Goal: Task Accomplishment & Management: Manage account settings

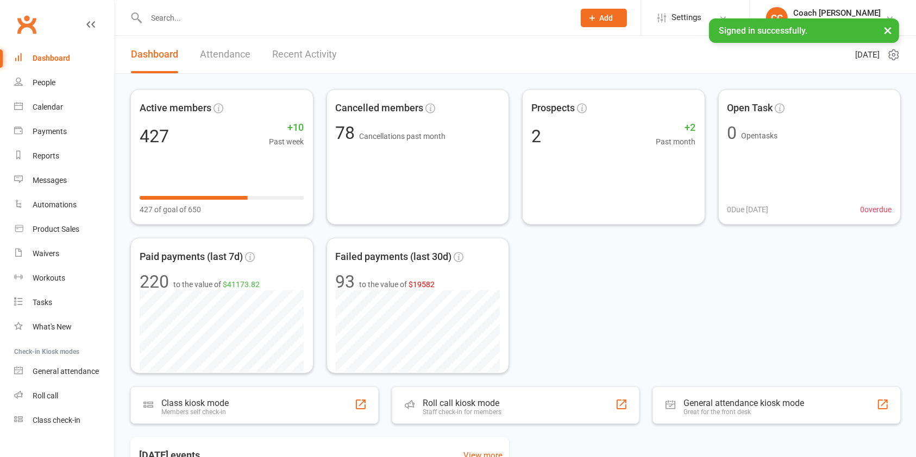
click at [304, 22] on input "text" at bounding box center [355, 17] width 424 height 15
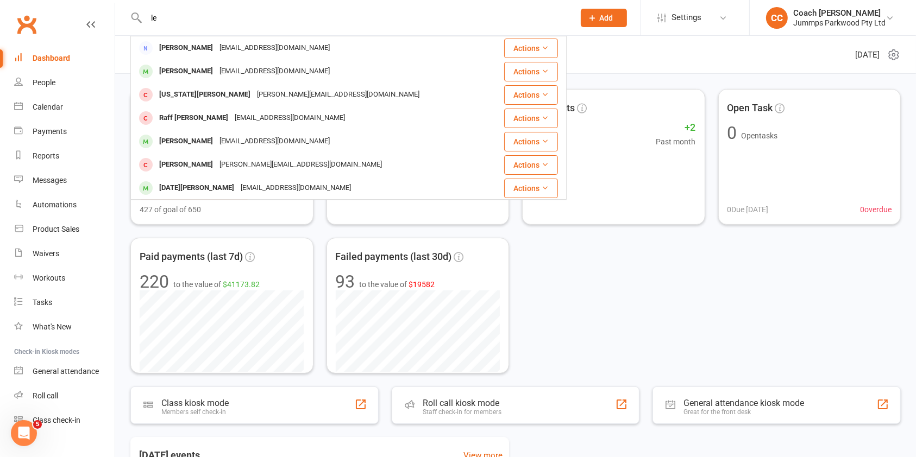
type input "l"
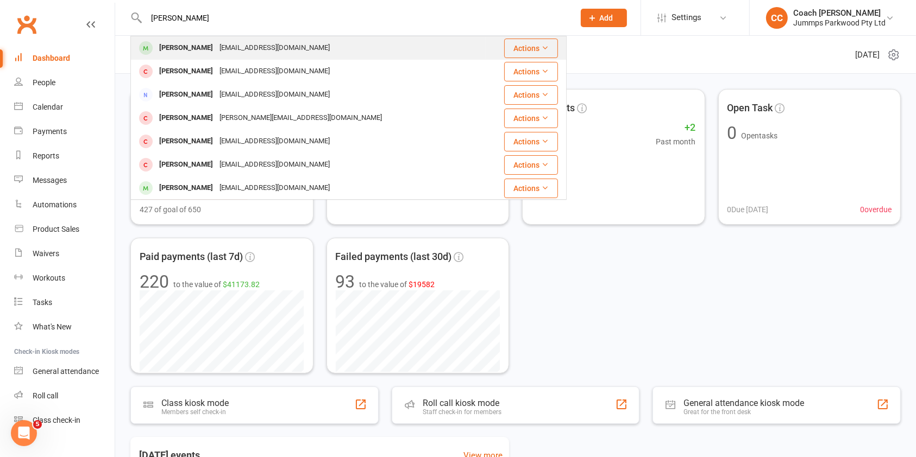
type input "[PERSON_NAME]"
click at [216, 49] on div "[EMAIL_ADDRESS][DOMAIN_NAME]" at bounding box center [274, 48] width 117 height 16
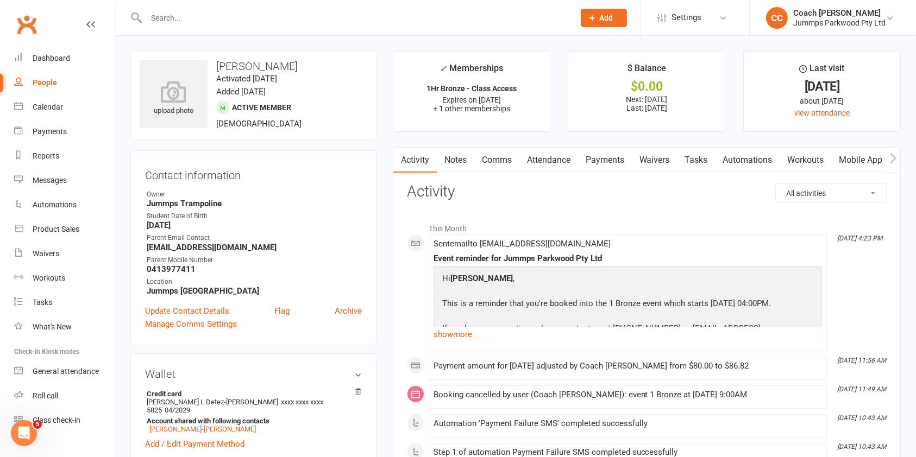
click at [611, 164] on link "Payments" at bounding box center [605, 160] width 54 height 25
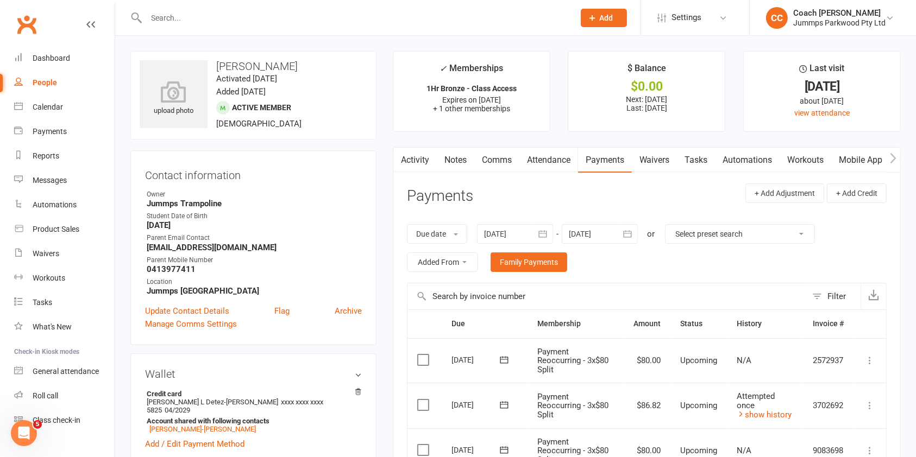
scroll to position [146, 0]
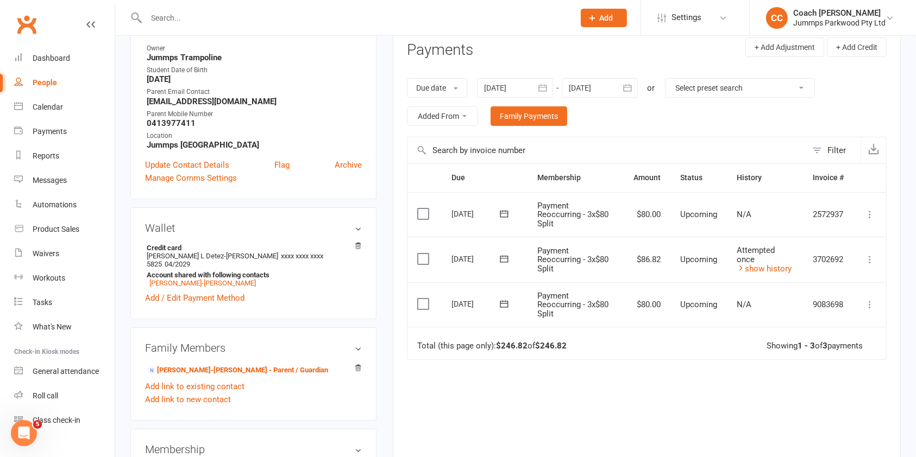
click at [869, 258] on icon at bounding box center [869, 259] width 11 height 11
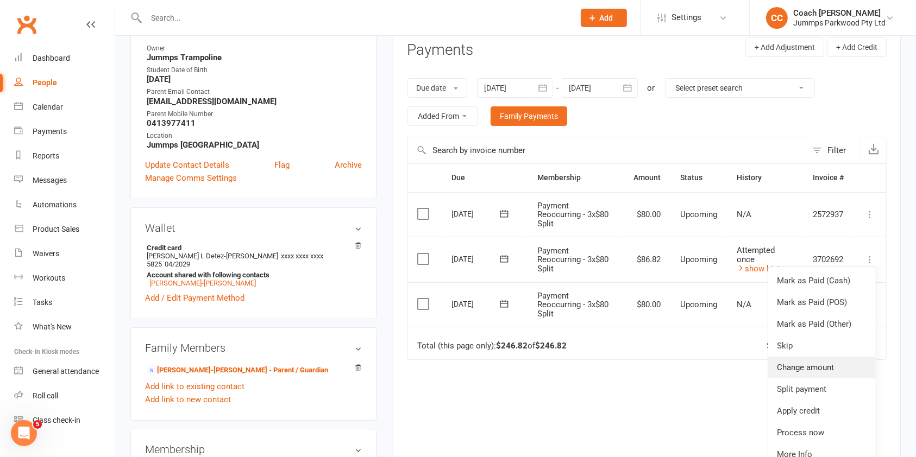
click at [808, 370] on link "Change amount" at bounding box center [822, 368] width 108 height 22
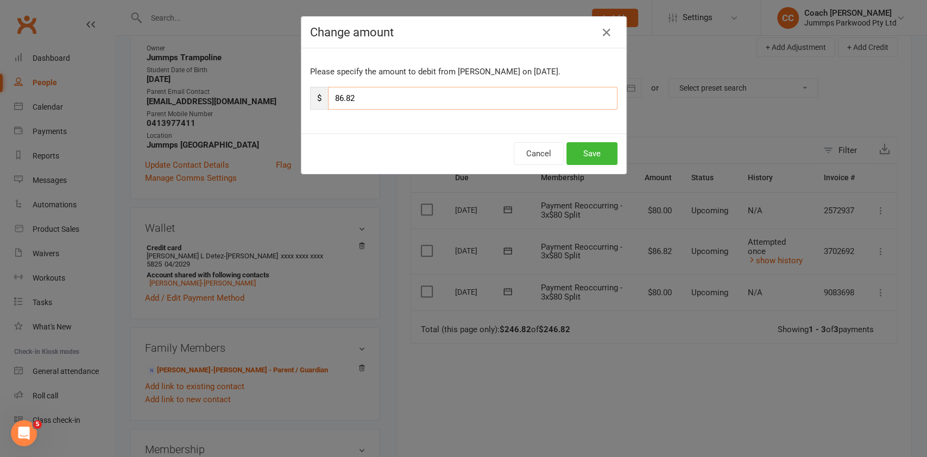
click at [413, 105] on input "86.82" at bounding box center [473, 98] width 290 height 23
type input "80.00"
click at [589, 146] on button "Save" at bounding box center [592, 153] width 51 height 23
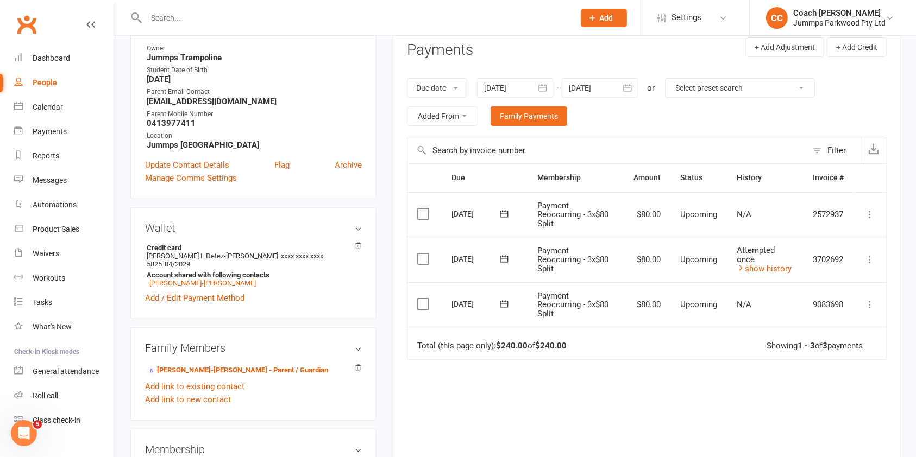
click at [313, 20] on input "text" at bounding box center [355, 17] width 424 height 15
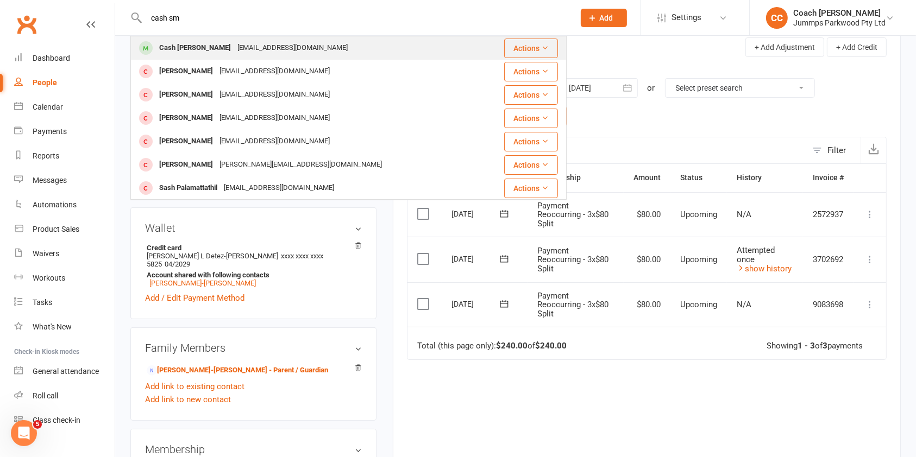
type input "cash sm"
click at [234, 48] on div "[EMAIL_ADDRESS][DOMAIN_NAME]" at bounding box center [292, 48] width 117 height 16
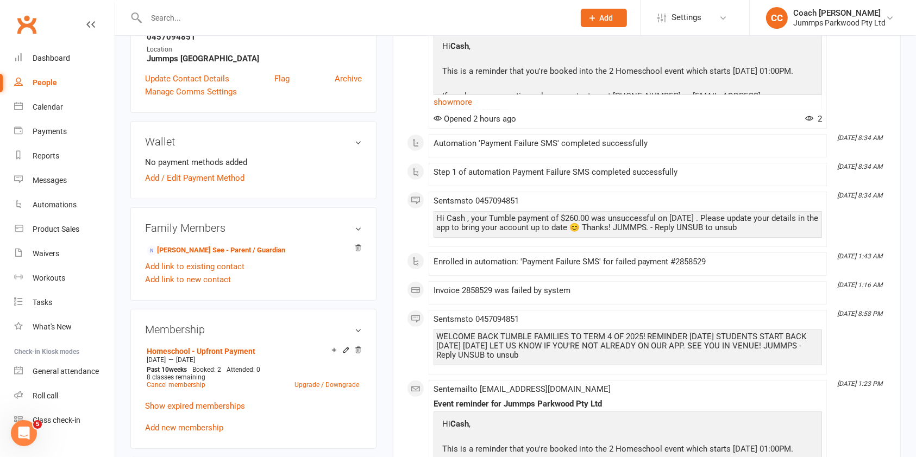
scroll to position [234, 0]
click at [172, 385] on link "Cancel membership" at bounding box center [176, 384] width 59 height 8
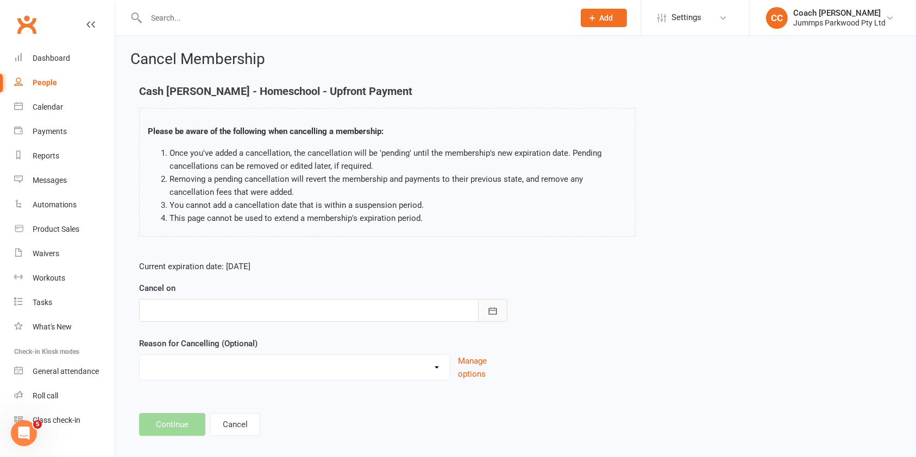
click at [493, 311] on icon "button" at bounding box center [492, 311] width 11 height 11
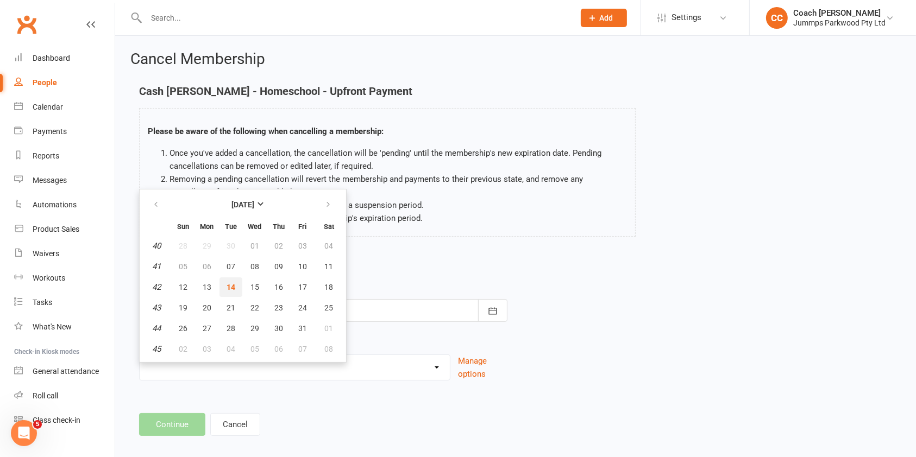
click at [232, 289] on span "14" at bounding box center [231, 287] width 9 height 9
type input "[DATE]"
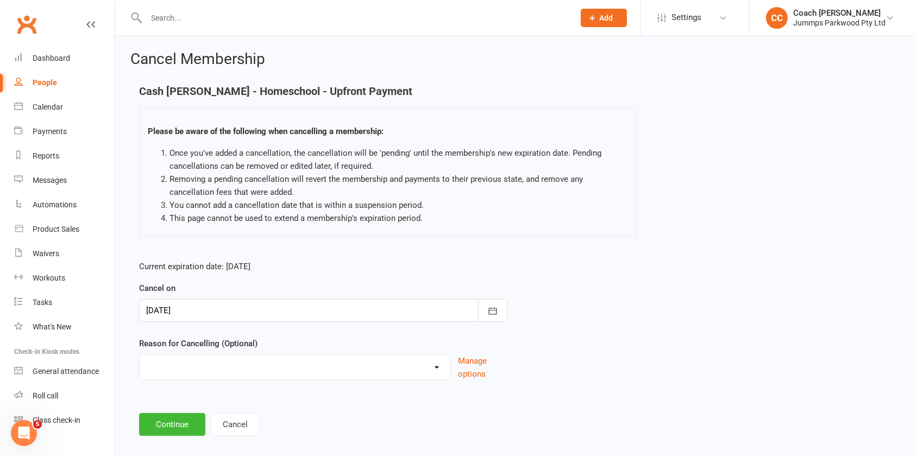
click at [420, 368] on select "Change of level Holiday Injury Term Break Term End Other reason" at bounding box center [295, 366] width 310 height 22
select select "4"
click at [140, 355] on select "Change of level Holiday Injury Term Break Term End Other reason" at bounding box center [295, 366] width 310 height 22
click at [176, 419] on button "Continue" at bounding box center [172, 424] width 66 height 23
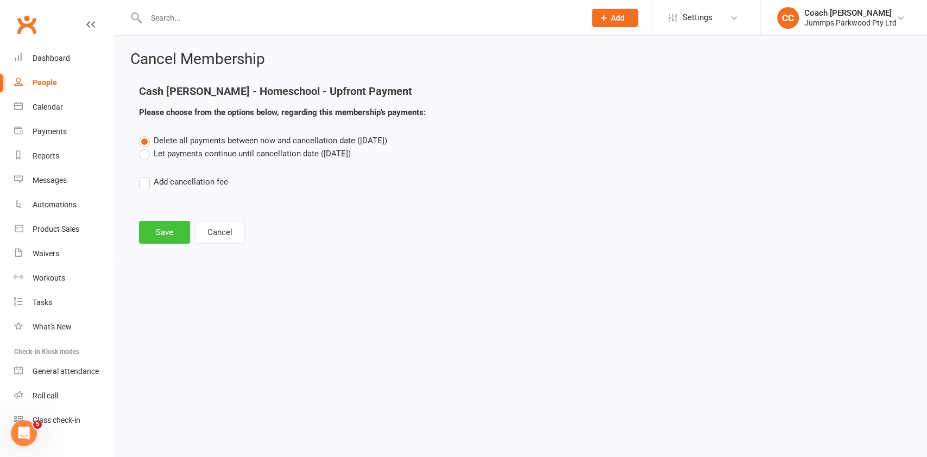
click at [156, 236] on button "Save" at bounding box center [164, 232] width 51 height 23
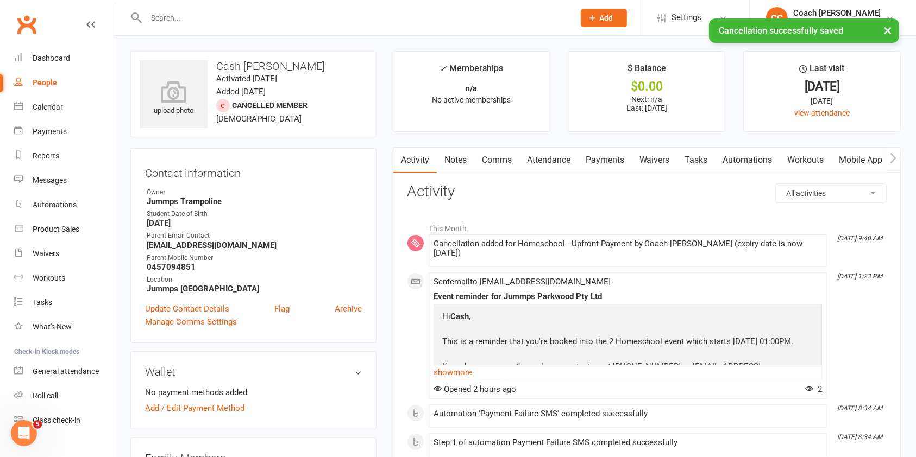
click at [612, 155] on link "Payments" at bounding box center [605, 160] width 54 height 25
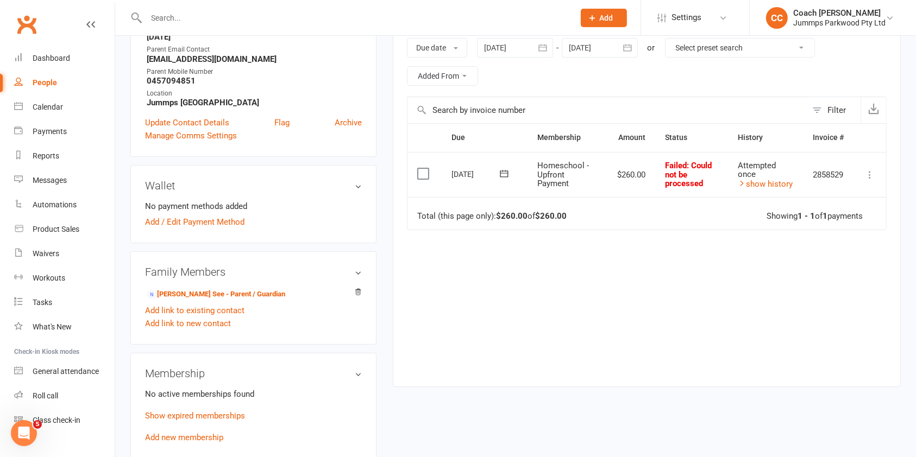
scroll to position [184, 0]
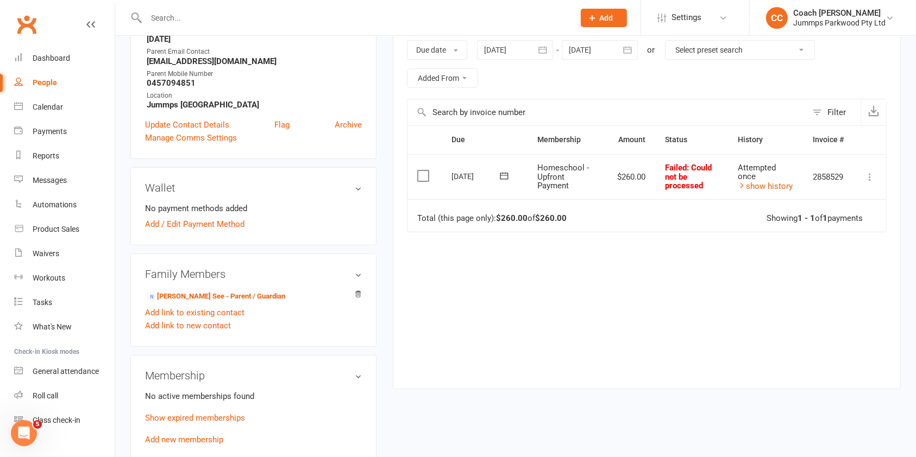
click at [869, 176] on icon at bounding box center [869, 177] width 11 height 11
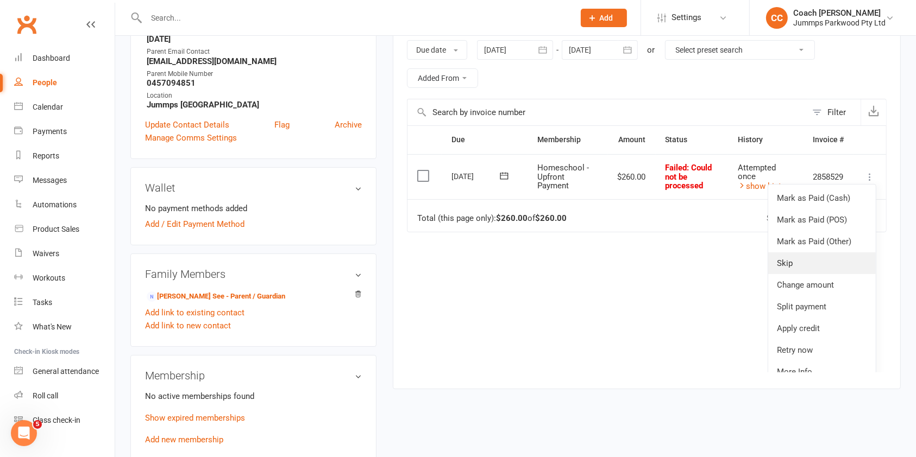
click at [776, 267] on link "Skip" at bounding box center [822, 264] width 108 height 22
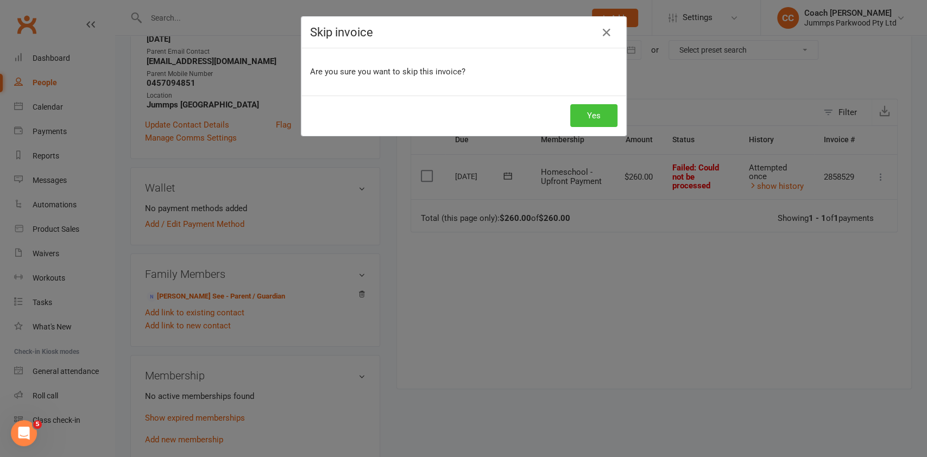
click at [588, 115] on button "Yes" at bounding box center [593, 115] width 47 height 23
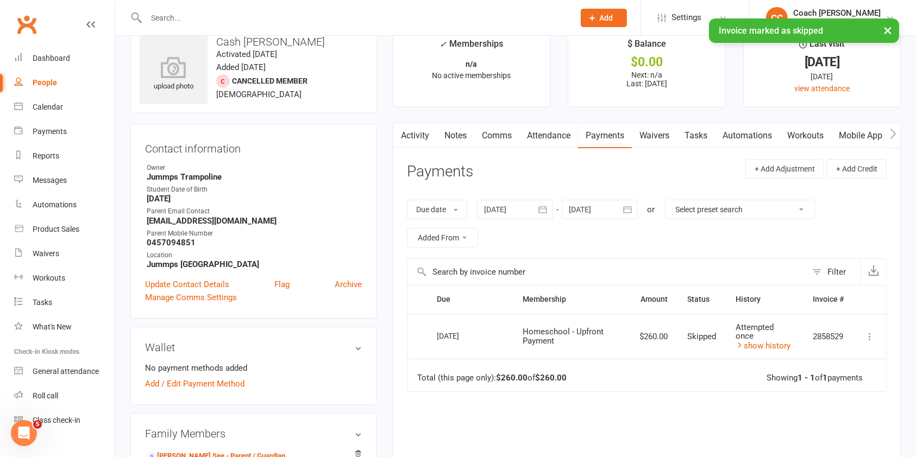
scroll to position [24, 0]
click at [554, 131] on link "Attendance" at bounding box center [548, 136] width 59 height 25
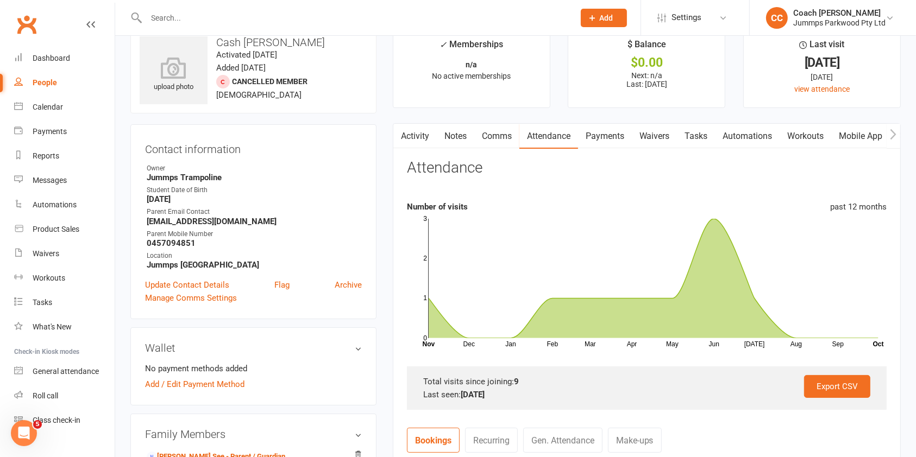
click at [607, 136] on link "Payments" at bounding box center [605, 136] width 54 height 25
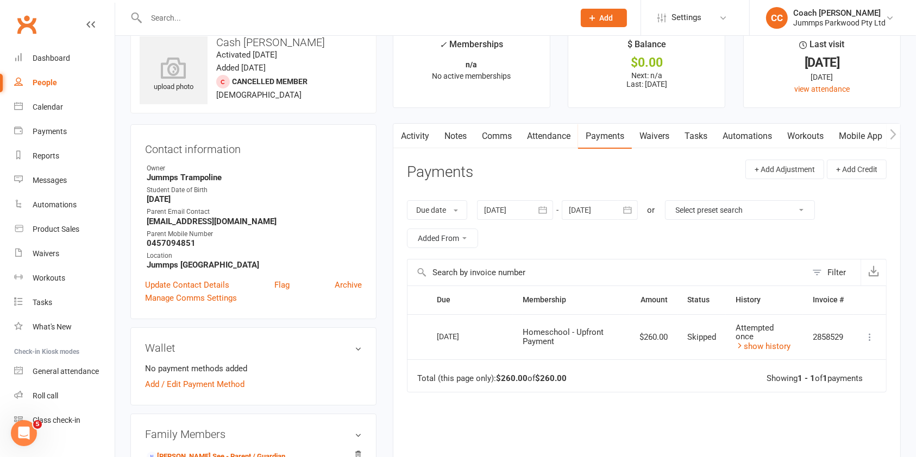
click at [543, 132] on link "Attendance" at bounding box center [548, 136] width 59 height 25
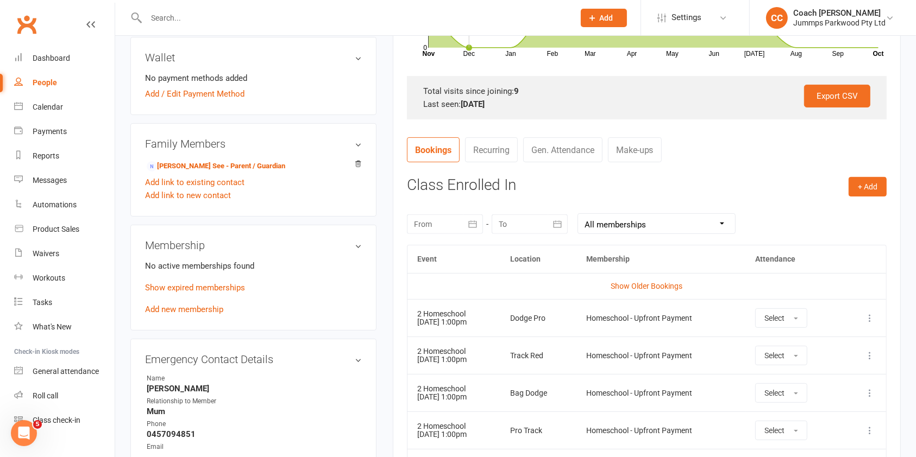
scroll to position [315, 0]
click at [871, 317] on icon at bounding box center [869, 317] width 11 height 11
click at [846, 378] on link "Remove booking" at bounding box center [822, 383] width 108 height 22
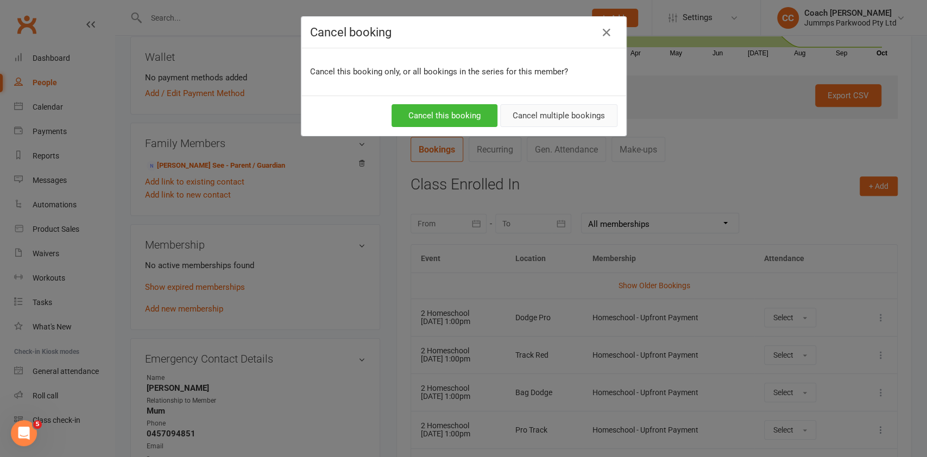
click at [582, 112] on button "Cancel multiple bookings" at bounding box center [558, 115] width 117 height 23
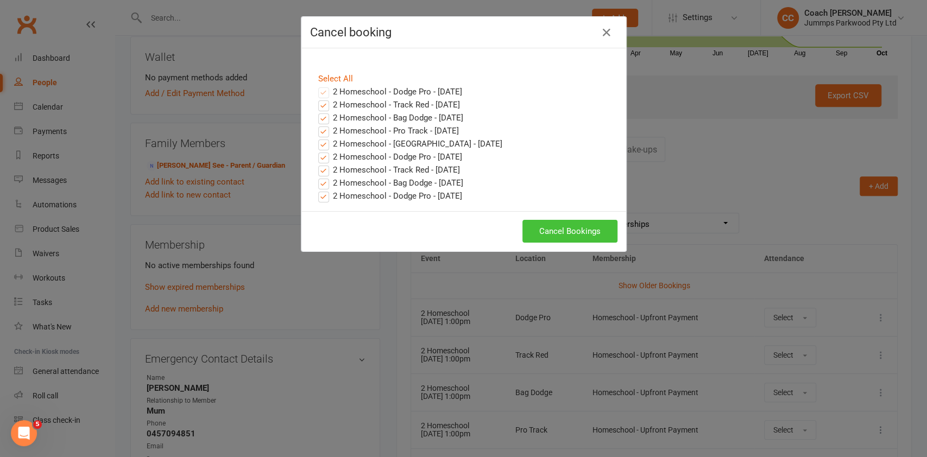
click at [583, 231] on button "Cancel Bookings" at bounding box center [570, 231] width 95 height 23
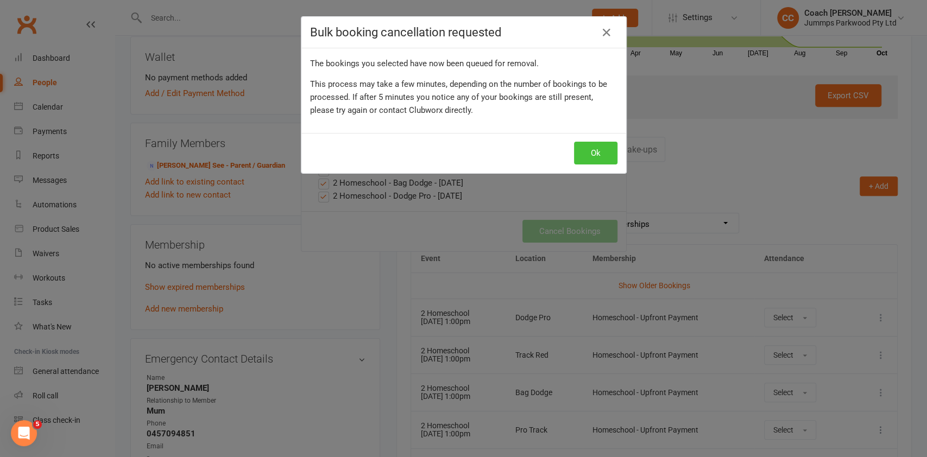
click at [600, 160] on button "Ok" at bounding box center [595, 153] width 43 height 23
